Goal: Transaction & Acquisition: Purchase product/service

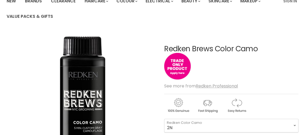
click at [301, 131] on div at bounding box center [301, 131] width 0 height 0
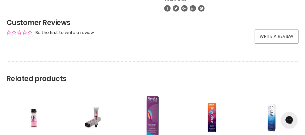
scroll to position [434, 0]
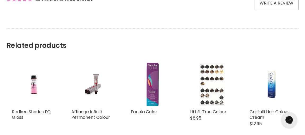
click at [210, 75] on img "Main content" at bounding box center [212, 84] width 28 height 44
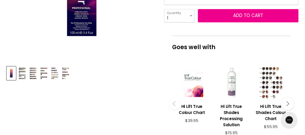
click at [22, 74] on img "Product thumbnails" at bounding box center [22, 73] width 8 height 12
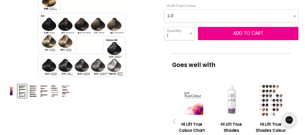
scroll to position [145, 0]
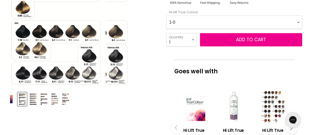
click at [81, 44] on img "Hi Lift True Colour image. Click or Scroll to Zoom." at bounding box center [55, 11] width 99 height 152
